Goal: Information Seeking & Learning: Learn about a topic

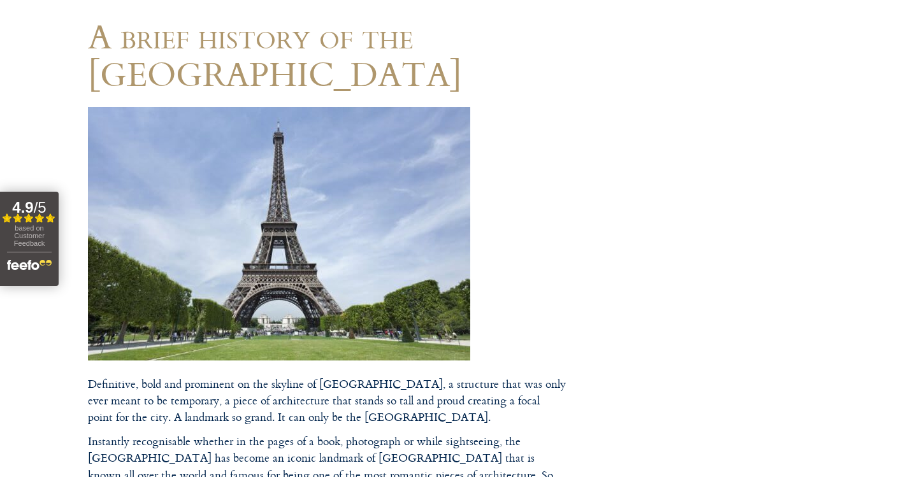
scroll to position [127, 0]
click at [332, 226] on img at bounding box center [279, 234] width 382 height 254
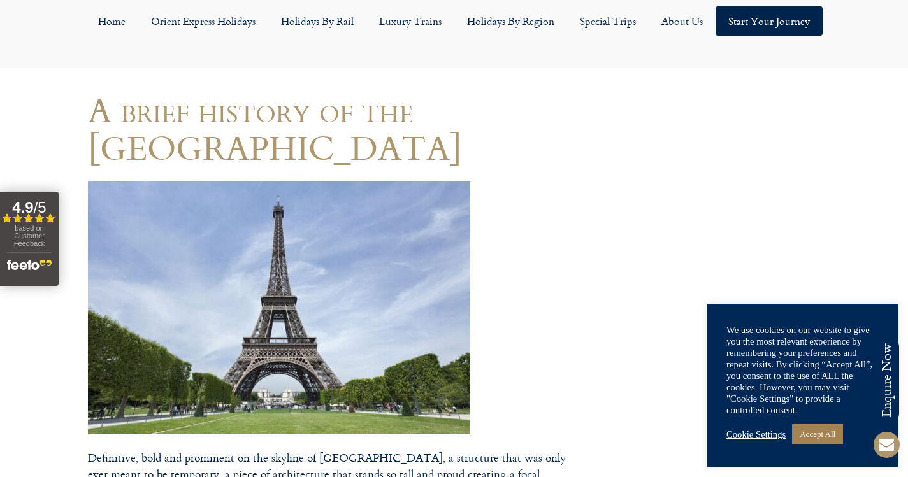
scroll to position [0, 0]
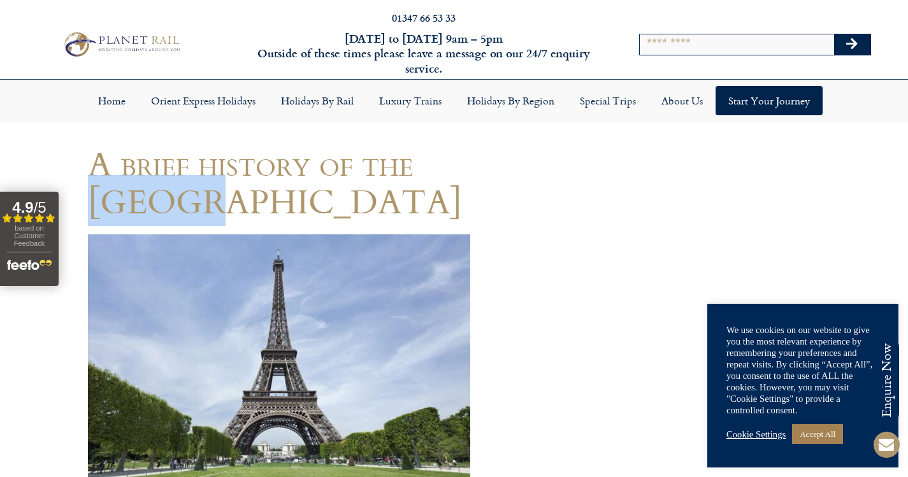
drag, startPoint x: 424, startPoint y: 164, endPoint x: 508, endPoint y: 179, distance: 85.5
click at [508, 179] on h1 "A brief history of the [GEOGRAPHIC_DATA]" at bounding box center [327, 182] width 478 height 75
copy h1 "Eiffel"
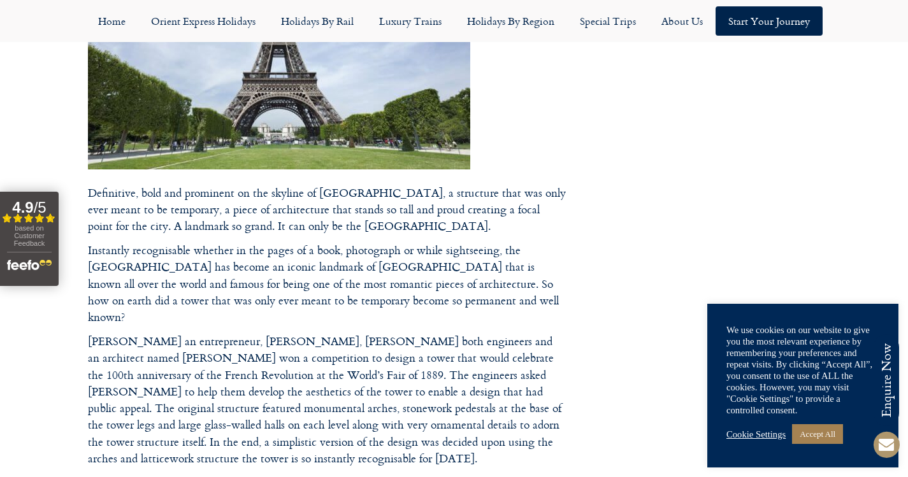
scroll to position [127, 0]
